Goal: Task Accomplishment & Management: Use online tool/utility

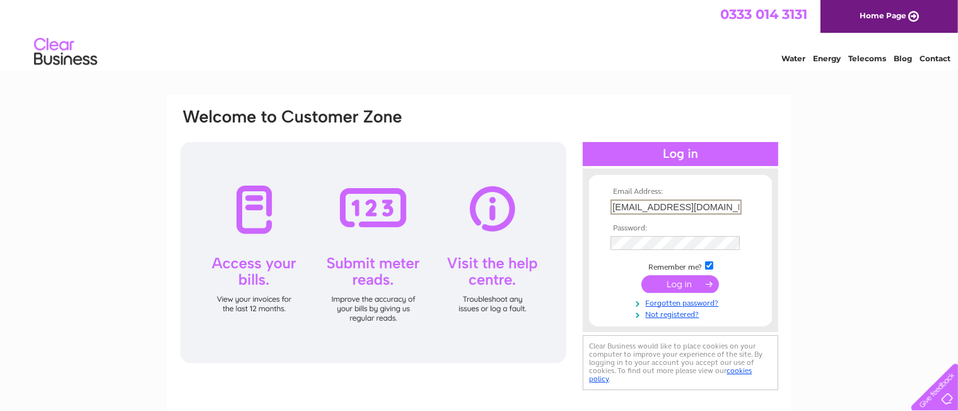
type input "truongvu21.2hd@gmail.com"
click at [684, 283] on input "submit" at bounding box center [680, 283] width 78 height 18
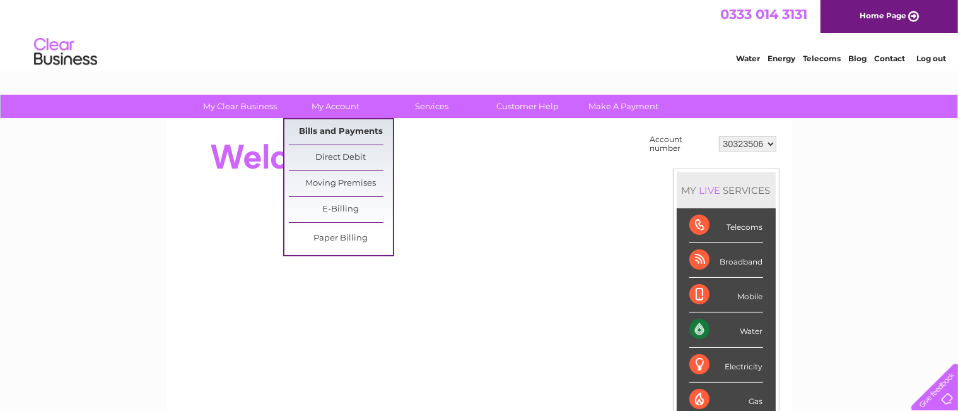
click at [320, 128] on link "Bills and Payments" at bounding box center [341, 131] width 104 height 25
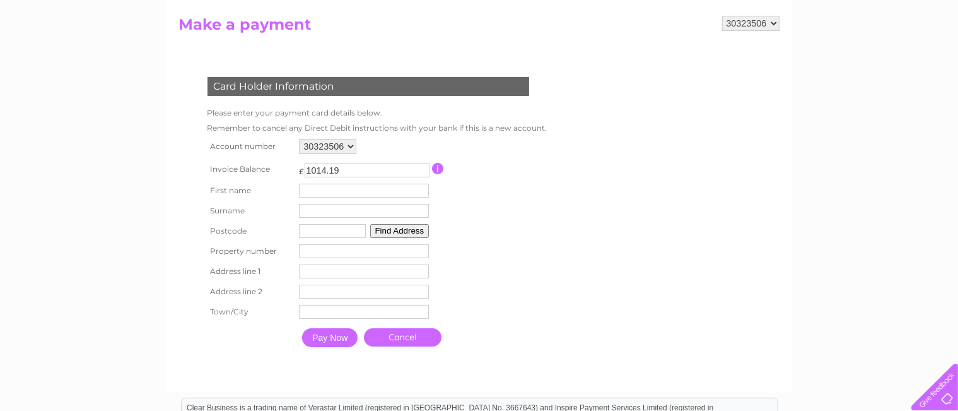
click at [338, 191] on input "text" at bounding box center [364, 190] width 130 height 14
type input "[PERSON_NAME]"
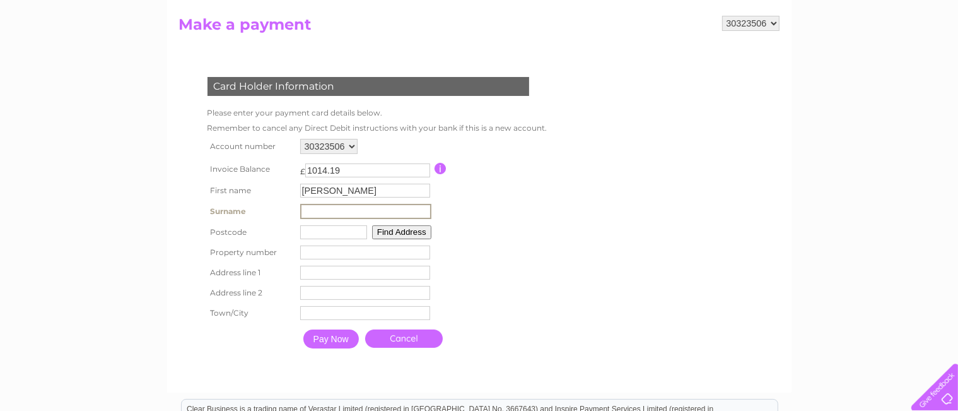
click at [319, 211] on input "text" at bounding box center [365, 211] width 131 height 15
type input "vu"
click at [310, 236] on input "text" at bounding box center [333, 232] width 67 height 14
type input "ml10 6af"
click at [386, 234] on button "Find Address" at bounding box center [399, 231] width 59 height 14
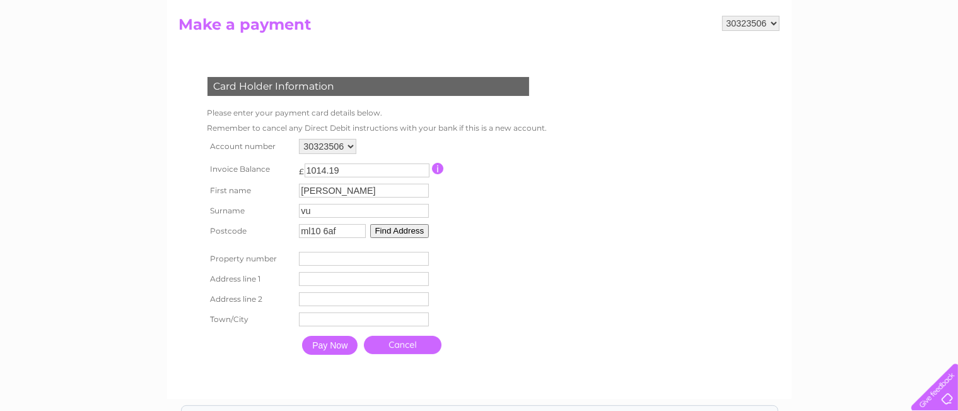
click at [329, 259] on input "number" at bounding box center [364, 259] width 130 height 14
type input "-1"
click at [422, 259] on input "-1" at bounding box center [364, 259] width 130 height 14
click at [404, 259] on input "-1" at bounding box center [364, 259] width 130 height 14
type input "38"
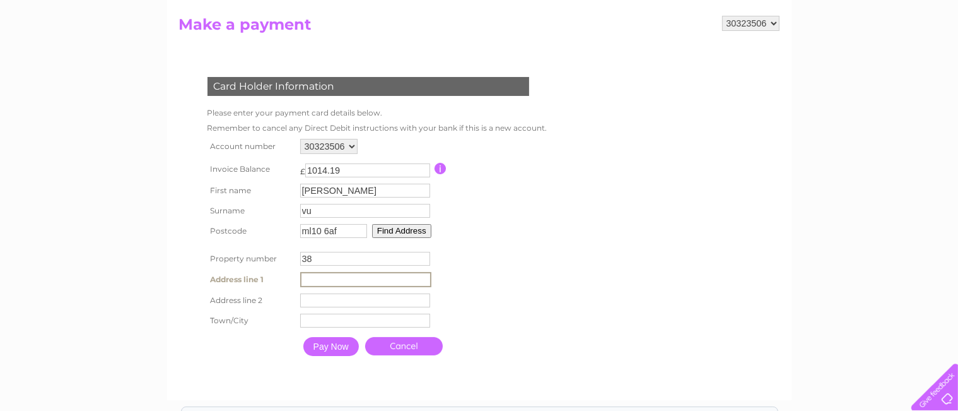
click at [393, 282] on input "text" at bounding box center [365, 279] width 131 height 15
type input "commom green"
click at [328, 318] on input "text" at bounding box center [365, 319] width 131 height 15
type input "strathaven"
click at [323, 347] on input "Pay Now" at bounding box center [329, 344] width 55 height 19
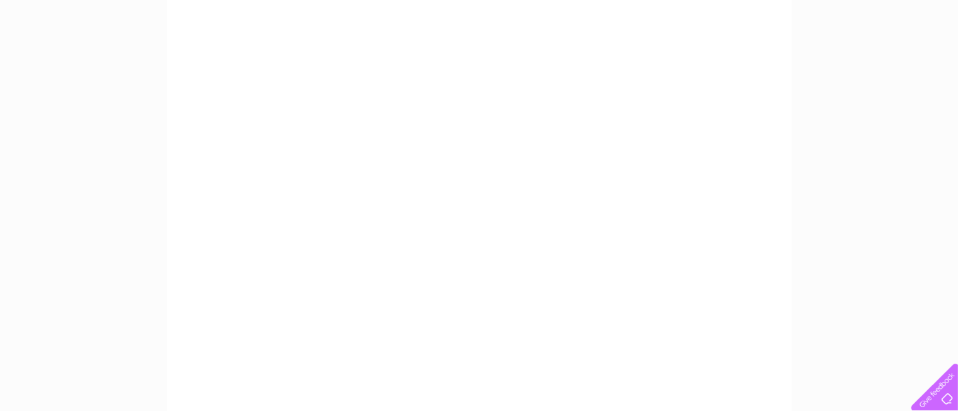
scroll to position [334, 0]
click at [805, 231] on div "My Clear Business Login Details My Details My Preferences Link Account My Accou…" at bounding box center [479, 201] width 958 height 883
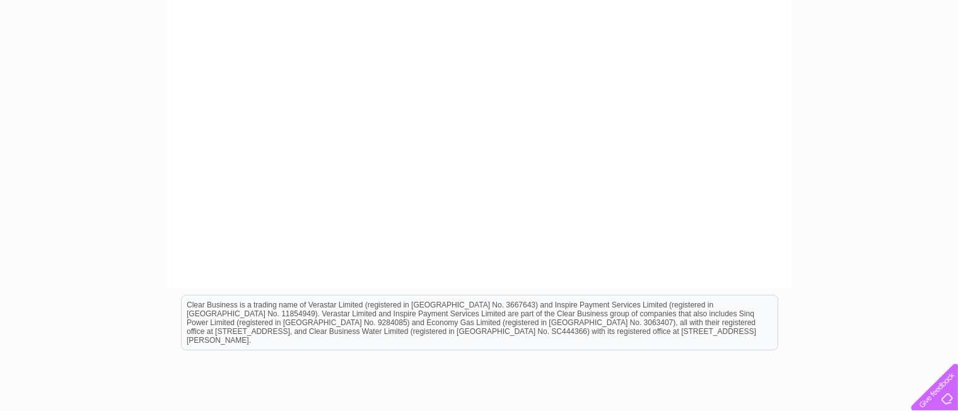
scroll to position [576, 0]
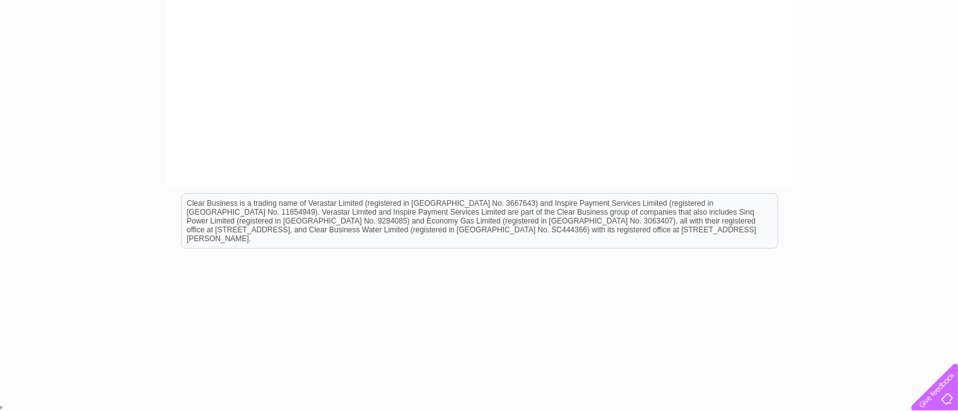
drag, startPoint x: 778, startPoint y: 187, endPoint x: 723, endPoint y: 296, distance: 122.1
click at [723, 267] on html "Clear Business is a trading name of Verastar Limited (registered in [GEOGRAPHIC…" at bounding box center [479, 227] width 958 height 81
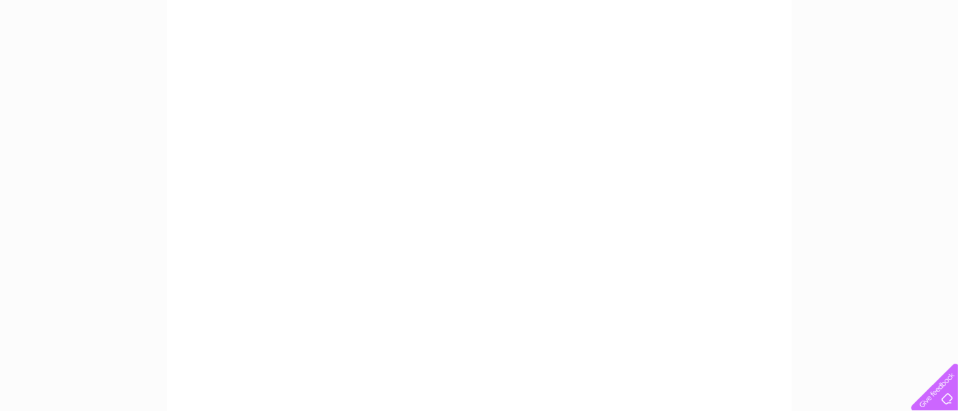
scroll to position [252, 0]
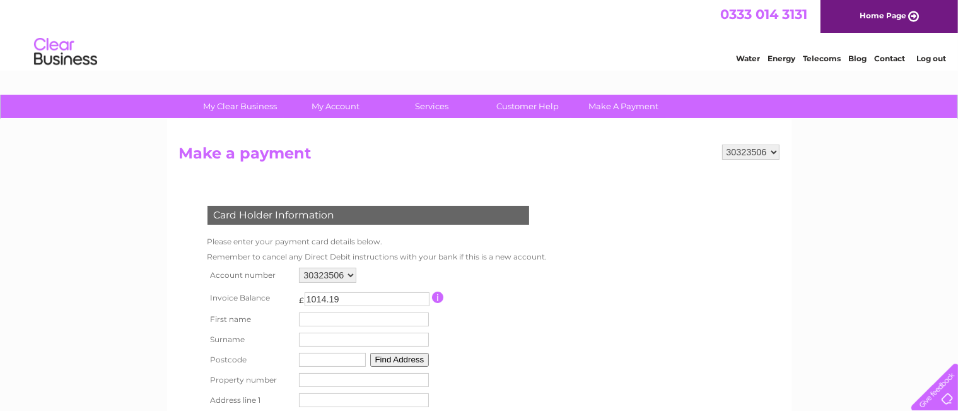
scroll to position [117, 0]
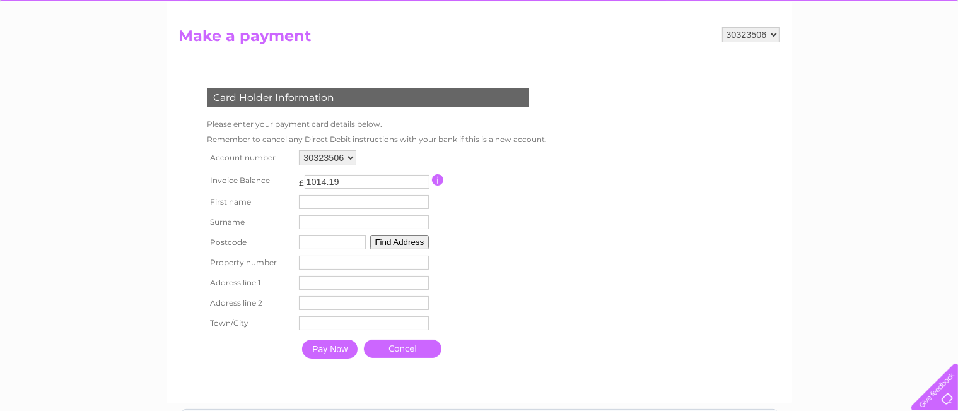
click at [348, 197] on input "text" at bounding box center [364, 202] width 130 height 14
type input "[PERSON_NAME]"
click at [315, 220] on input "text" at bounding box center [365, 222] width 131 height 15
type input "vu"
click at [305, 242] on input "text" at bounding box center [333, 243] width 67 height 14
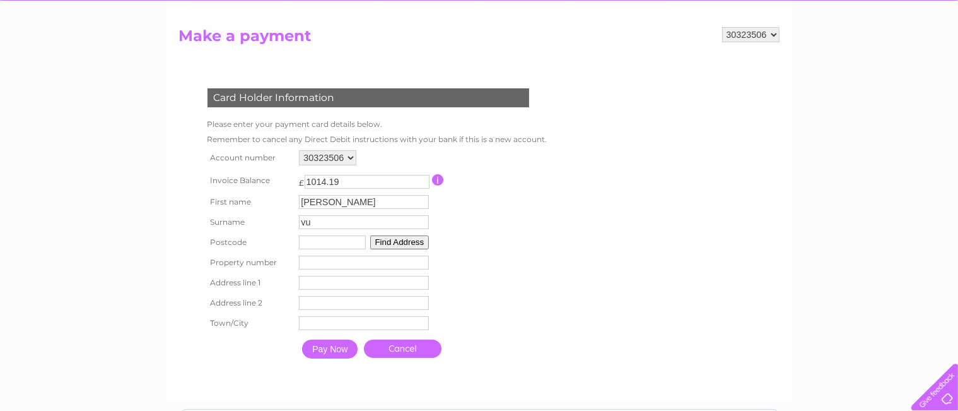
type input "ml10 6af"
click at [308, 286] on input "text" at bounding box center [365, 283] width 131 height 15
type input "38 common green"
click at [305, 323] on input "text" at bounding box center [365, 324] width 130 height 14
type input "strathaven"
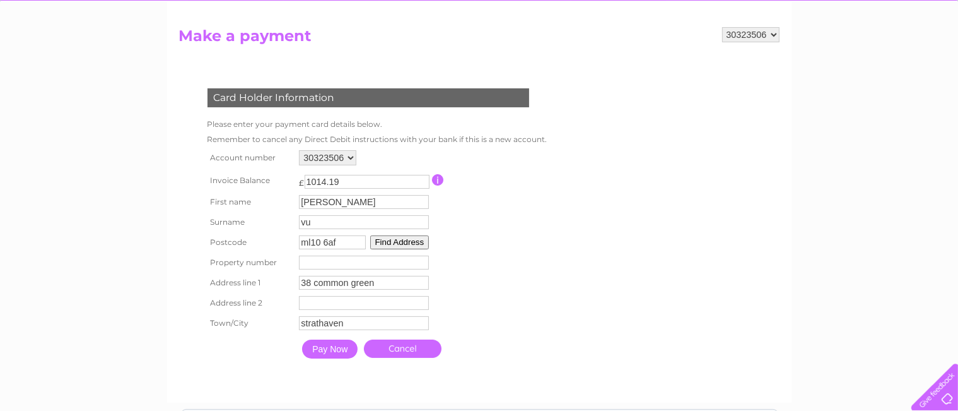
click at [312, 262] on input "number" at bounding box center [364, 262] width 130 height 14
type input "38"
click at [318, 347] on input "Pay Now" at bounding box center [329, 348] width 55 height 19
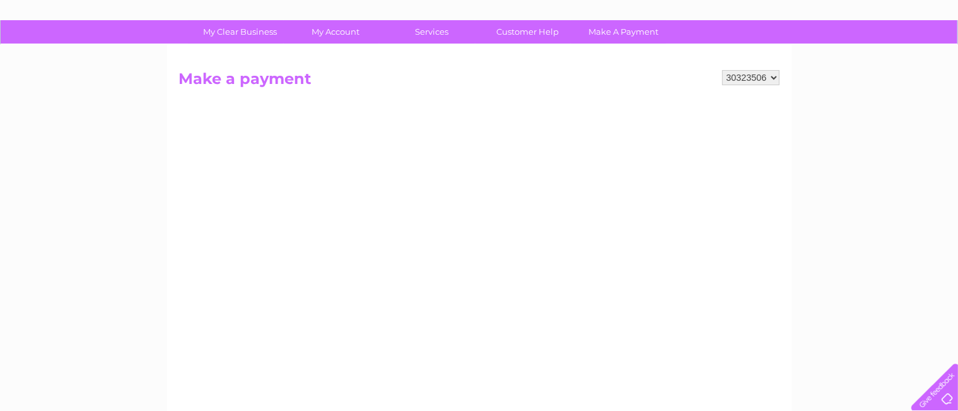
scroll to position [72, 0]
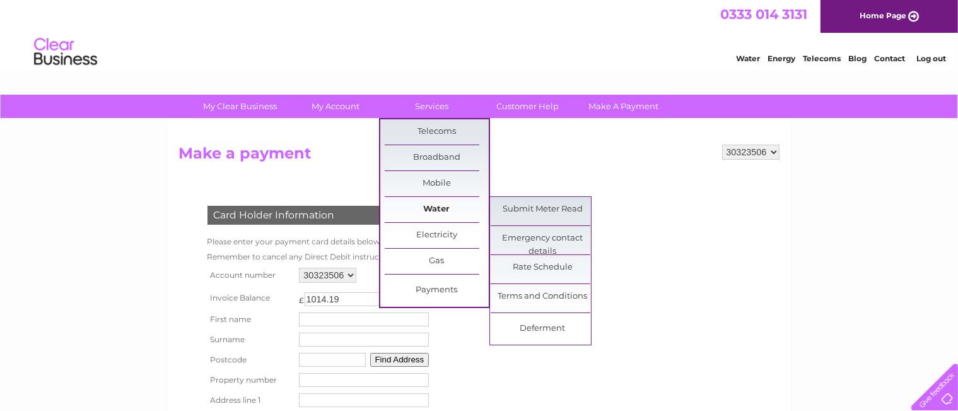
click at [431, 202] on link "Water" at bounding box center [437, 209] width 104 height 25
click at [519, 201] on link "Submit Meter Read" at bounding box center [543, 209] width 104 height 25
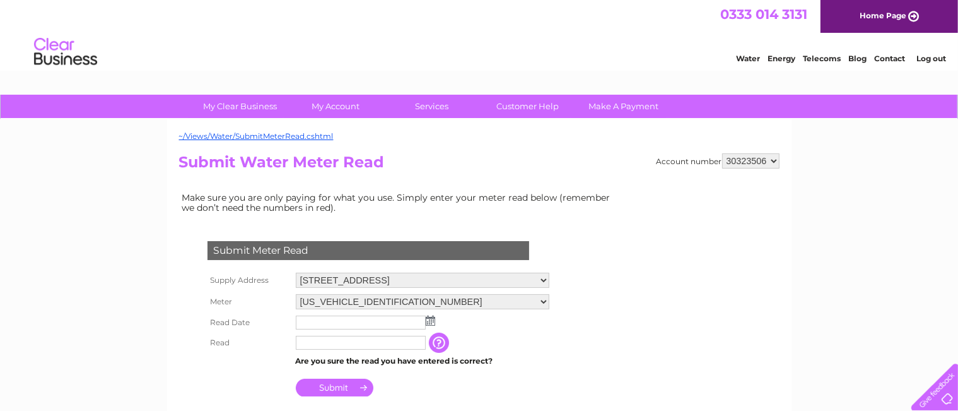
scroll to position [123, 0]
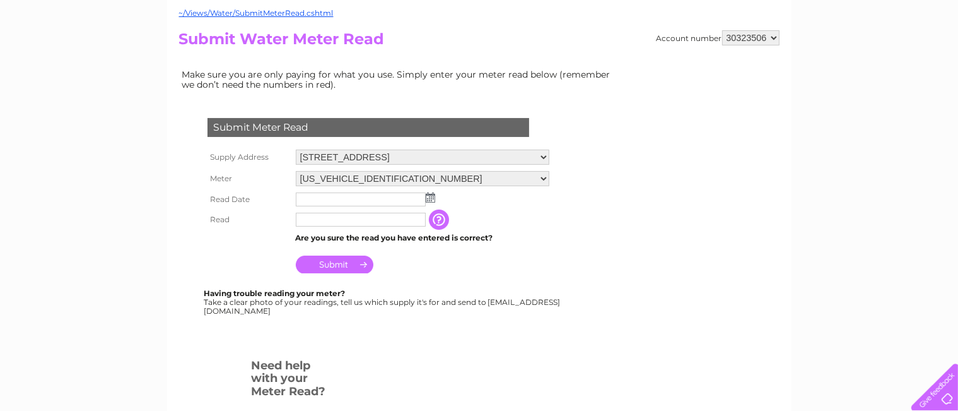
click at [426, 192] on img at bounding box center [430, 197] width 9 height 10
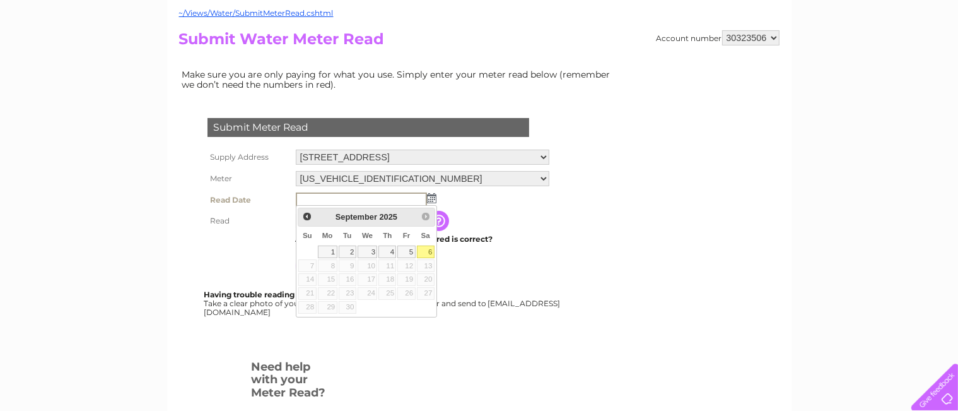
click at [422, 251] on link "6" at bounding box center [426, 251] width 18 height 13
type input "2025/09/06"
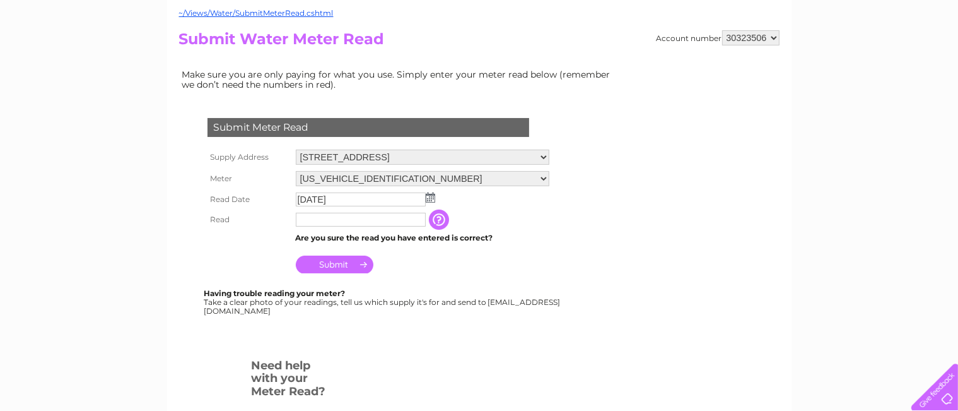
click at [388, 225] on input "text" at bounding box center [361, 220] width 130 height 14
type input "01153"
click at [343, 263] on input "Submit" at bounding box center [335, 264] width 78 height 18
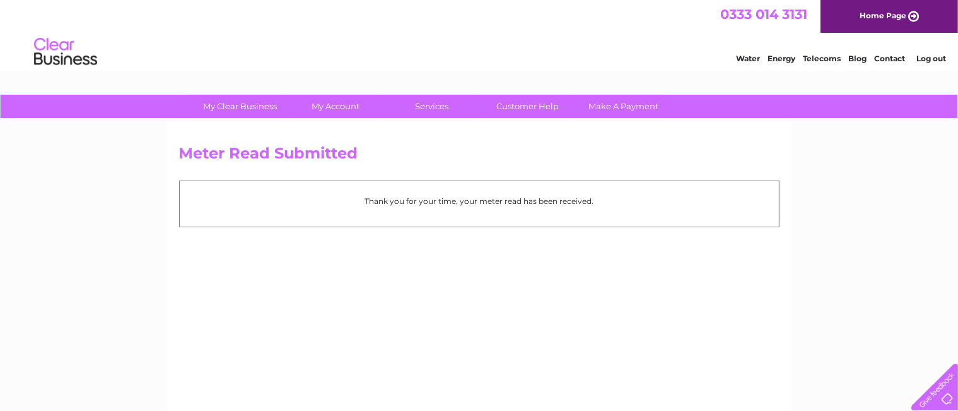
click at [925, 59] on link "Log out" at bounding box center [931, 58] width 30 height 9
